Goal: Contribute content

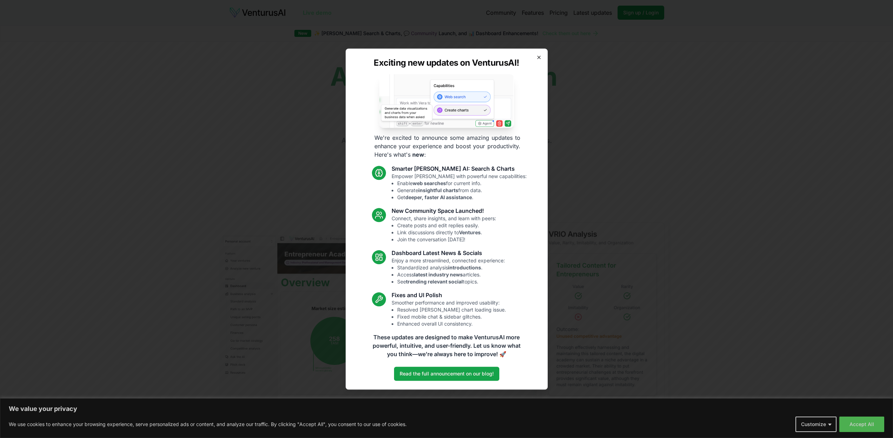
click at [537, 58] on icon "button" at bounding box center [539, 57] width 6 height 6
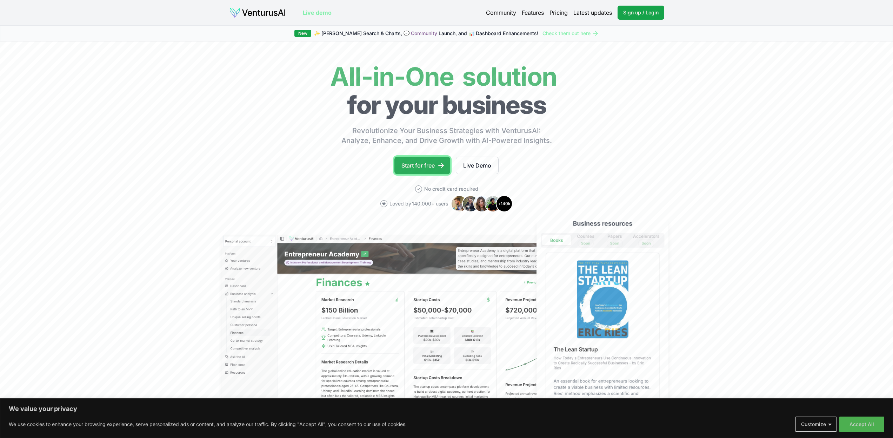
click at [433, 160] on link "Start for free" at bounding box center [422, 166] width 56 height 18
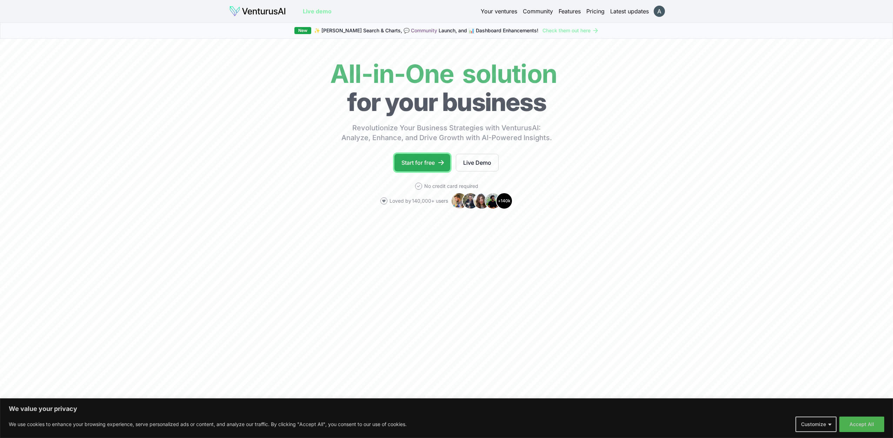
click at [405, 160] on link "Start for free" at bounding box center [422, 163] width 56 height 18
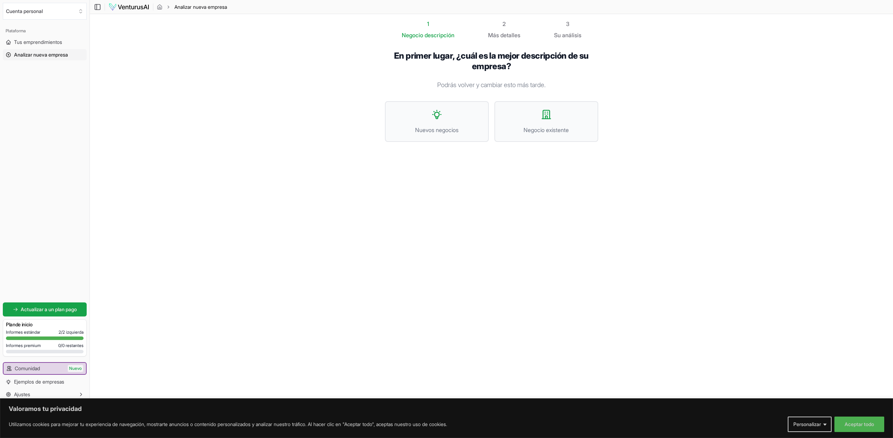
click at [493, 59] on font "En primer lugar, ¿cuál es la mejor descripción de su empresa?" at bounding box center [491, 61] width 195 height 21
click at [648, 234] on section "1 Negocio descripción 2 Más detalles 3 Su análisis En primer lugar, ¿cuál es la…" at bounding box center [491, 208] width 803 height 388
click at [437, 107] on button "Nuevos negocios" at bounding box center [437, 121] width 104 height 41
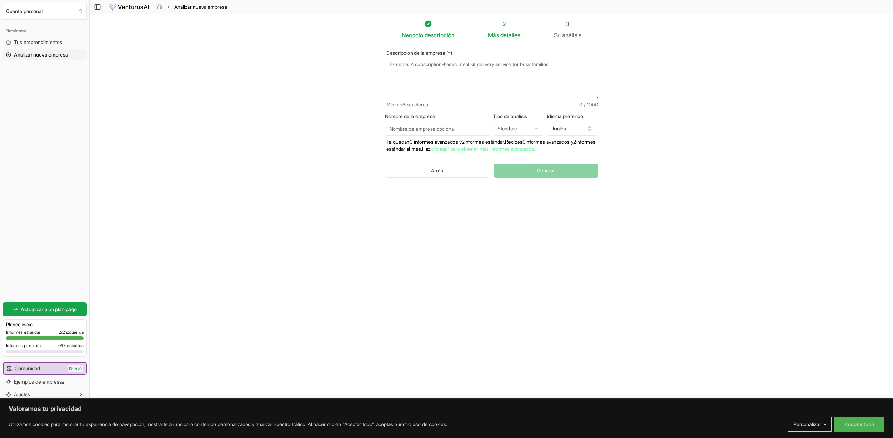
click at [404, 64] on textarea "Descripción de la empresa (*)" at bounding box center [491, 78] width 213 height 41
paste textarea "Estoy desarrollando un Curso de ESP-IDF en lenguaje C, que ayuda a estudiantes …"
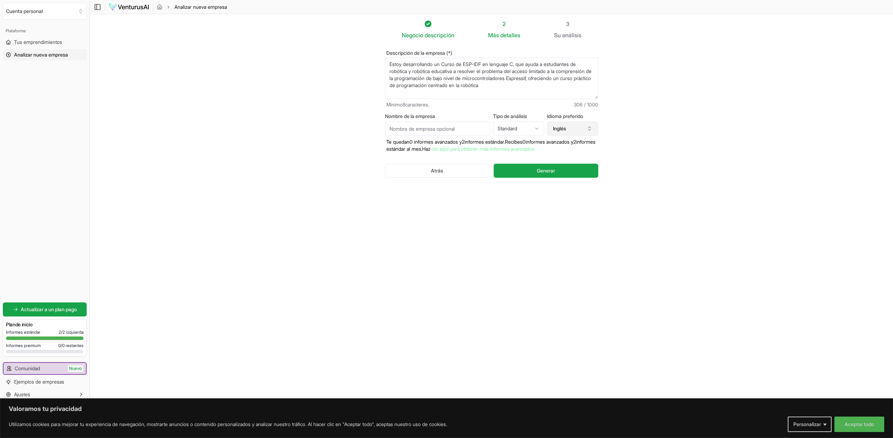
type textarea "Estoy desarrollando un Curso de ESP-IDF en lenguaje C, que ayuda a estudiantes …"
click at [589, 128] on icon "button" at bounding box center [590, 129] width 6 height 6
click at [550, 167] on font "Español" at bounding box center [547, 165] width 17 height 6
click at [589, 127] on icon "button" at bounding box center [589, 127] width 2 height 1
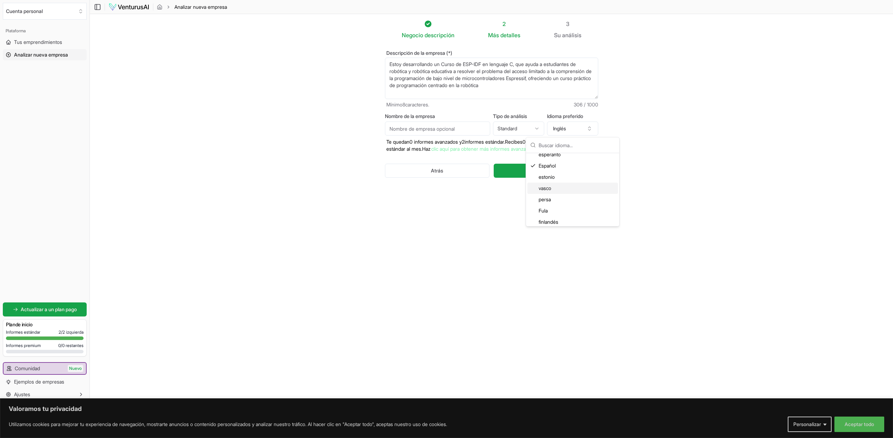
click at [684, 239] on section "Negocio descripción 2 Más detalles 3 Su análisis Descripción de la empresa (*) …" at bounding box center [491, 208] width 803 height 388
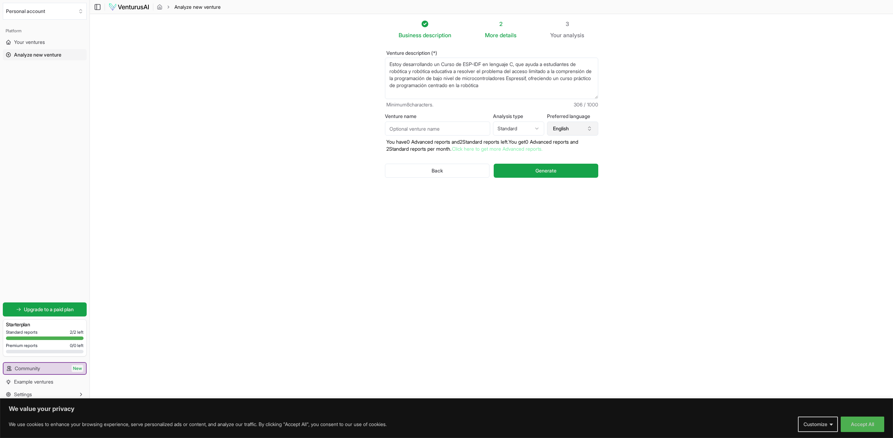
click at [588, 126] on icon "button" at bounding box center [590, 129] width 6 height 6
click at [552, 164] on div "Spanish" at bounding box center [572, 165] width 91 height 11
click at [540, 169] on span "Generate" at bounding box center [545, 170] width 21 height 7
